Goal: Use online tool/utility: Utilize a website feature to perform a specific function

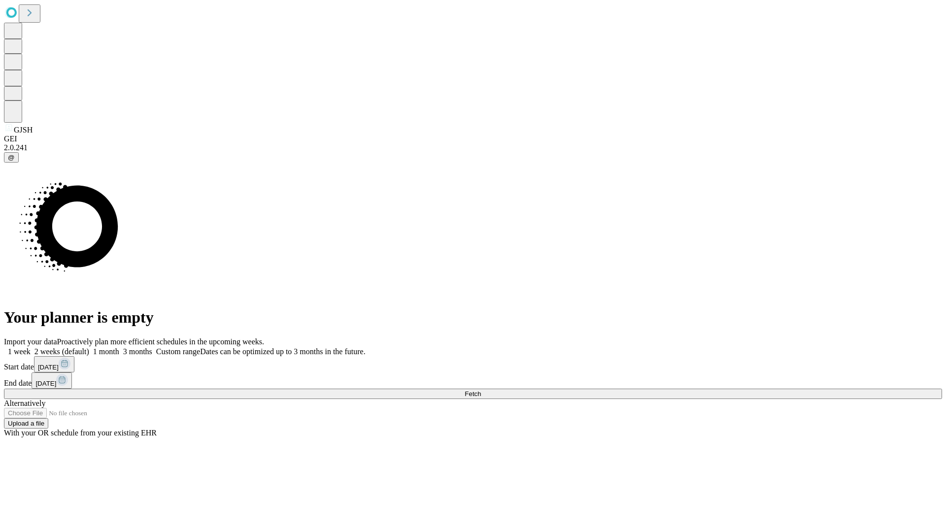
click at [481, 390] on span "Fetch" at bounding box center [473, 393] width 16 height 7
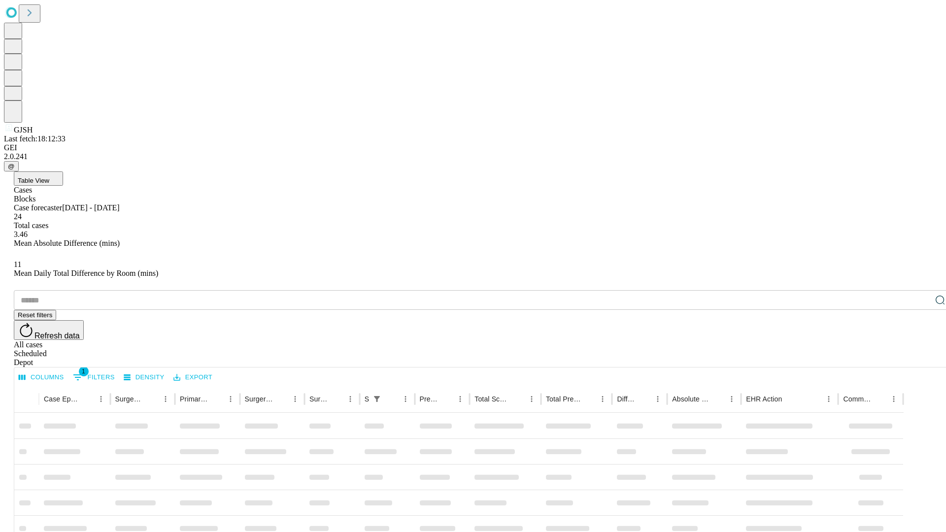
click at [49, 177] on span "Table View" at bounding box center [34, 180] width 32 height 7
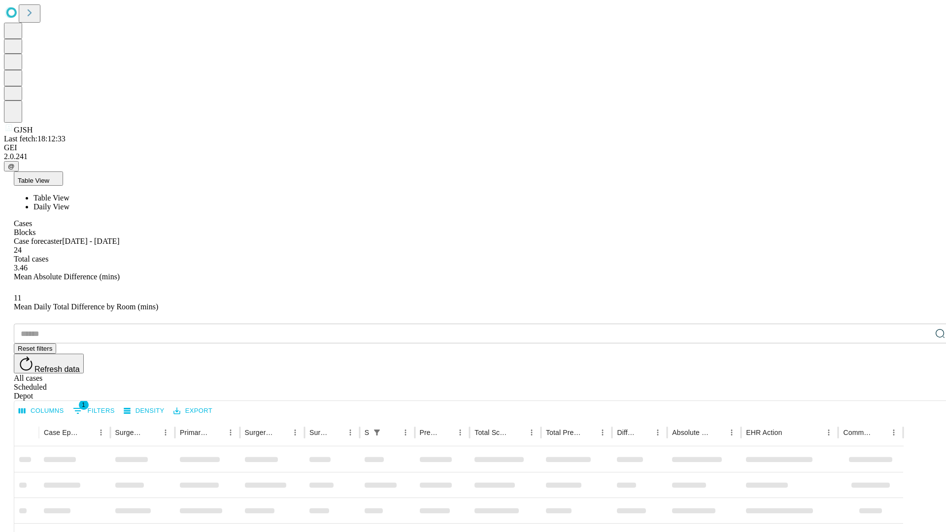
click at [69, 202] on span "Daily View" at bounding box center [51, 206] width 36 height 8
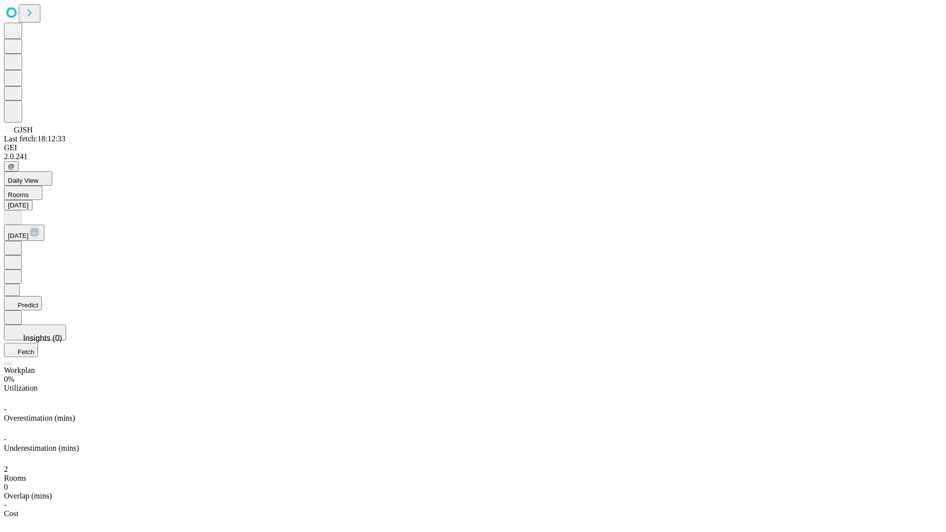
click at [42, 296] on button "Predict" at bounding box center [23, 303] width 38 height 14
